Goal: Information Seeking & Learning: Learn about a topic

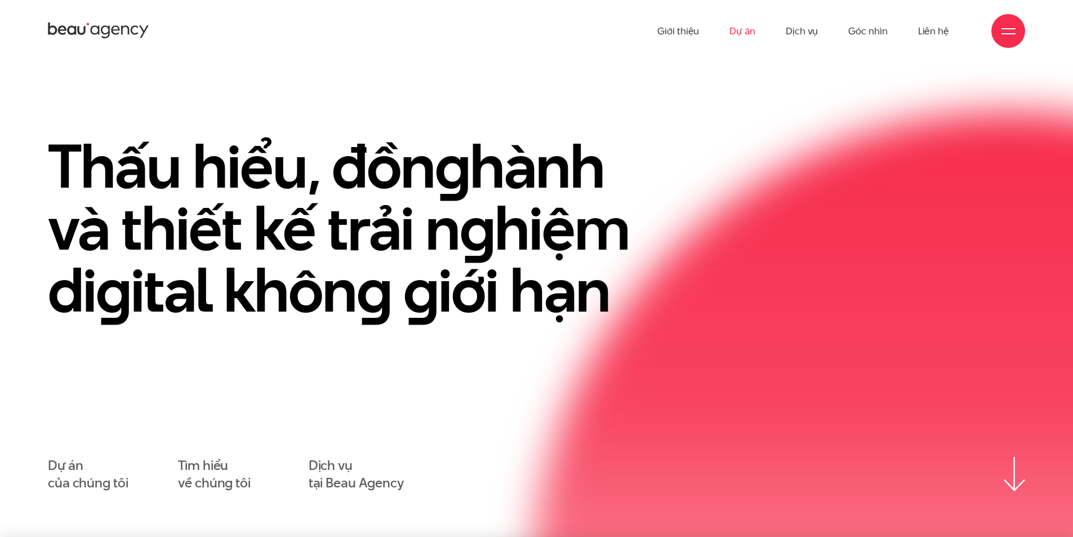
click at [737, 33] on link "Dự án" at bounding box center [742, 31] width 26 height 62
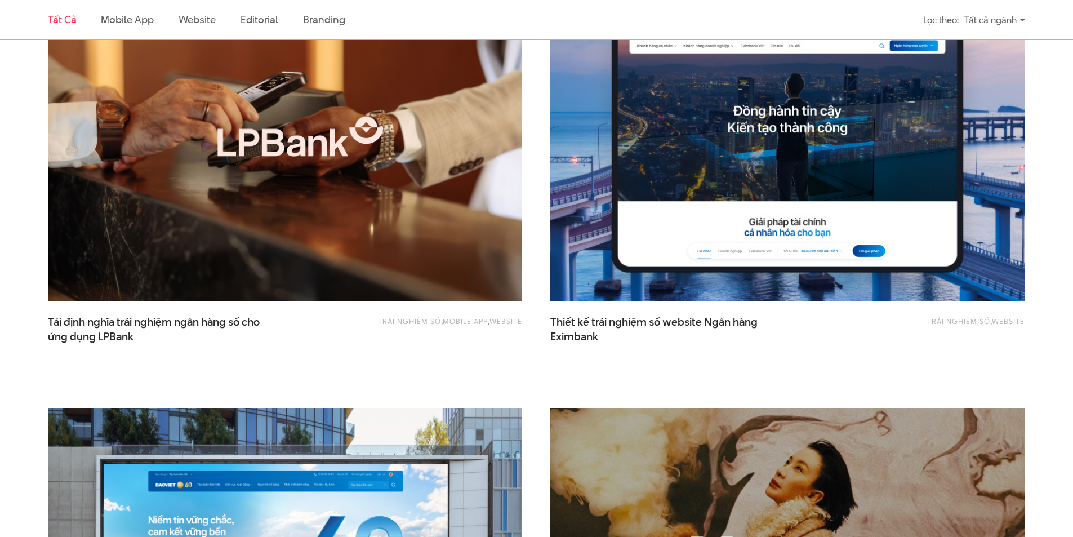
scroll to position [901, 0]
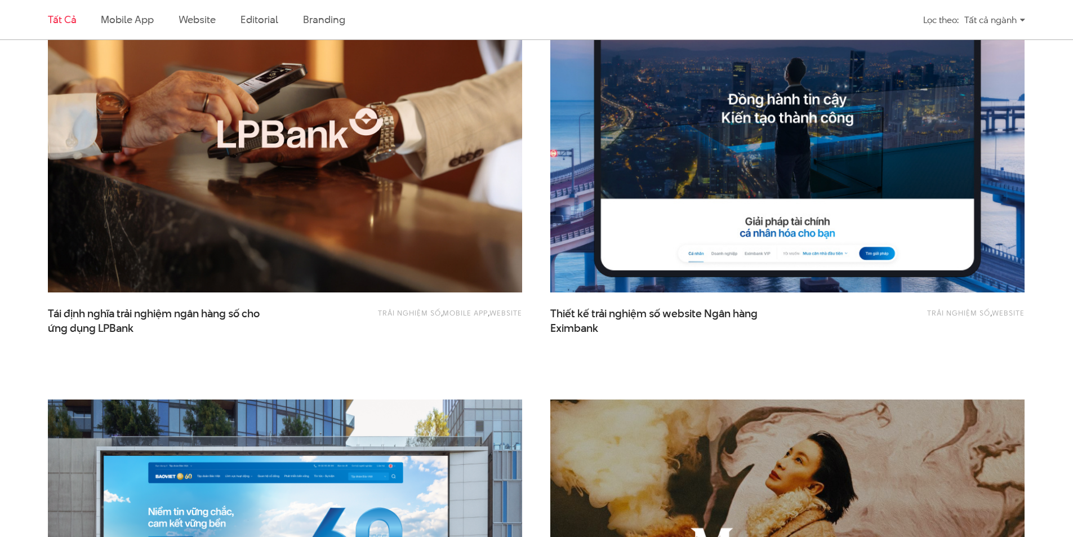
click at [751, 175] on img at bounding box center [787, 134] width 521 height 350
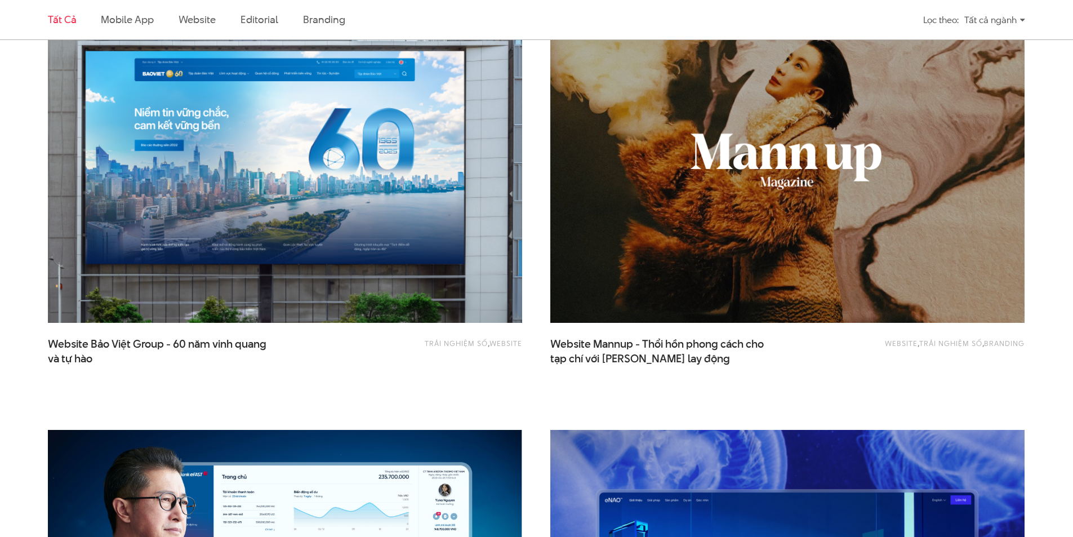
click at [337, 165] on img at bounding box center [284, 164] width 521 height 350
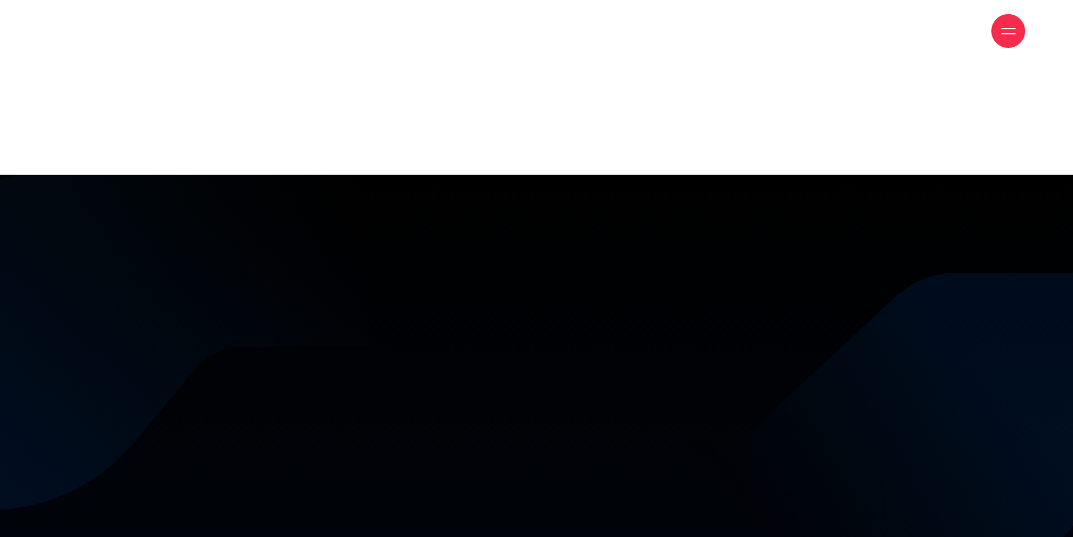
scroll to position [563, 0]
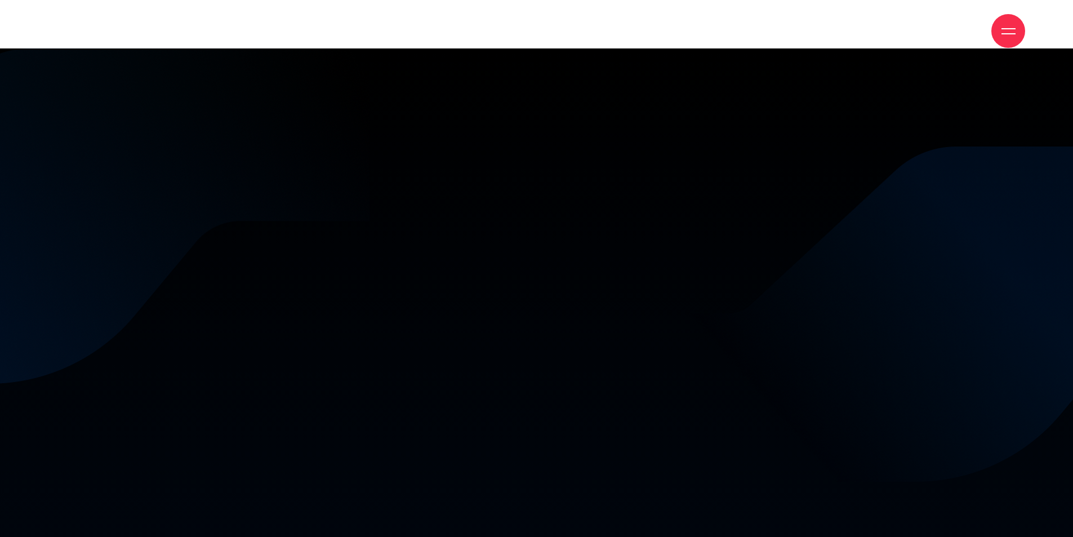
click at [765, 291] on div "digital experience Thiết kế trải nghiệm số Ngân hàng Eximbank Client Ngân hàng …" at bounding box center [536, 268] width 670 height 361
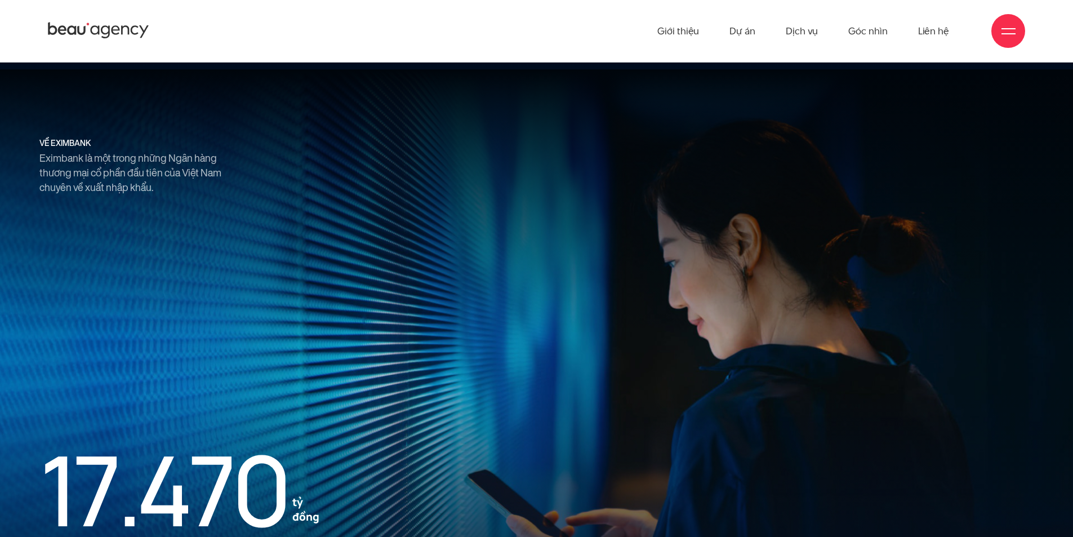
scroll to position [1239, 0]
drag, startPoint x: 113, startPoint y: 167, endPoint x: 163, endPoint y: 177, distance: 51.8
click at [163, 177] on p "Eximbank là một trong những Ngân hàng thương mại cổ phần đầu tiên của Việt Nam …" at bounding box center [135, 173] width 192 height 44
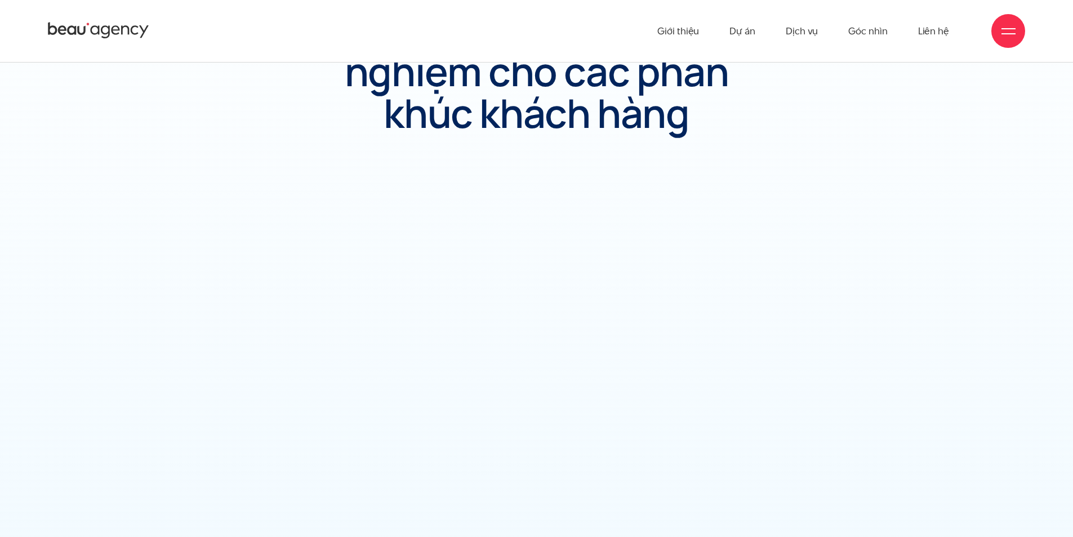
scroll to position [2421, 0]
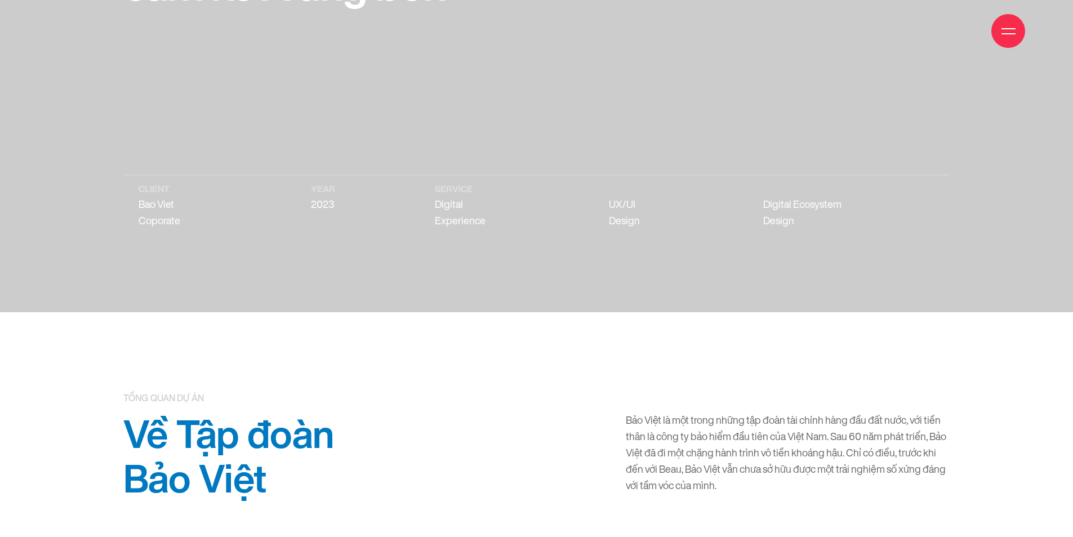
scroll to position [225, 0]
click at [445, 208] on p "Digital Experience" at bounding box center [472, 212] width 74 height 33
drag, startPoint x: 445, startPoint y: 208, endPoint x: 469, endPoint y: 227, distance: 30.9
click at [469, 227] on p "Digital Experience" at bounding box center [472, 212] width 74 height 33
click at [631, 211] on p "UX/UI Design" at bounding box center [636, 212] width 55 height 33
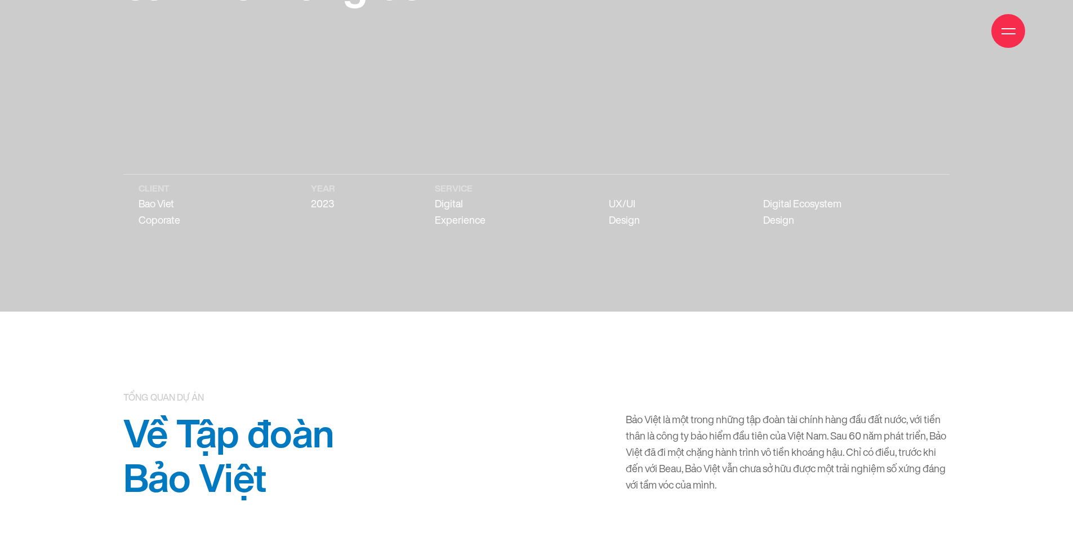
click at [614, 205] on p "UX/UI Design" at bounding box center [636, 212] width 55 height 33
drag, startPoint x: 614, startPoint y: 205, endPoint x: 661, endPoint y: 213, distance: 48.0
click at [661, 213] on p "UX/UI Design" at bounding box center [636, 212] width 55 height 33
click at [992, 168] on div "Client Bao Viet Coporate Year 2023 Service Digital Experience UX/UI Design Digi…" at bounding box center [536, 119] width 1005 height 222
